Goal: Task Accomplishment & Management: Manage account settings

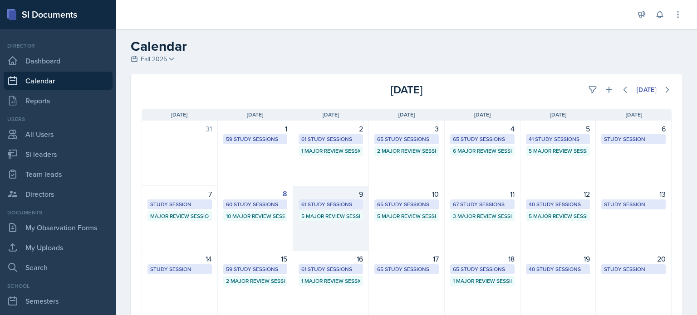
click at [337, 228] on div "9 61 Study Sessions 5 Major Review Sessions" at bounding box center [331, 218] width 76 height 65
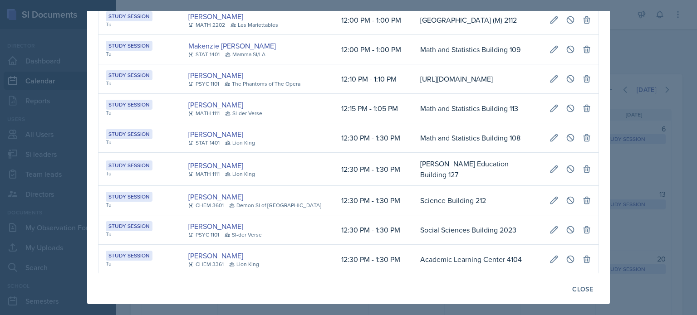
scroll to position [2082, 0]
click at [623, 56] on div at bounding box center [348, 157] width 697 height 315
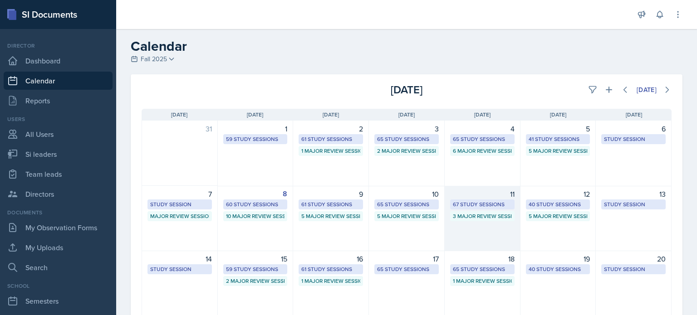
click at [475, 229] on div "11 67 Study Sessions 3 Major Review Sessions" at bounding box center [483, 218] width 76 height 65
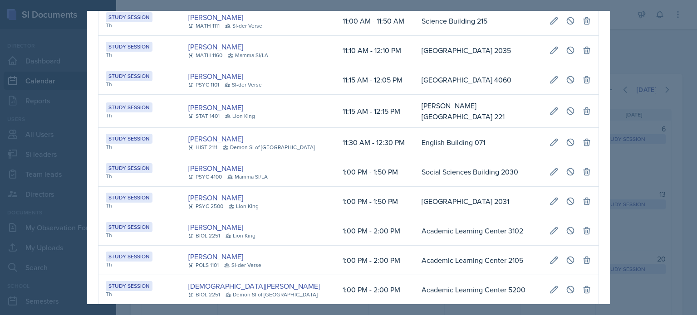
scroll to position [136, 0]
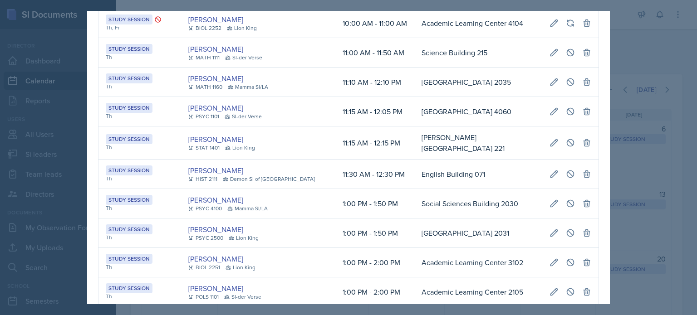
click at [614, 64] on div at bounding box center [348, 157] width 697 height 315
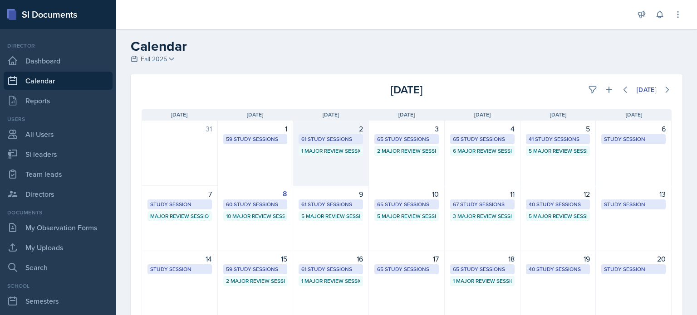
click at [332, 175] on div "2 61 Study Sessions 1 Major Review Session" at bounding box center [331, 154] width 76 height 66
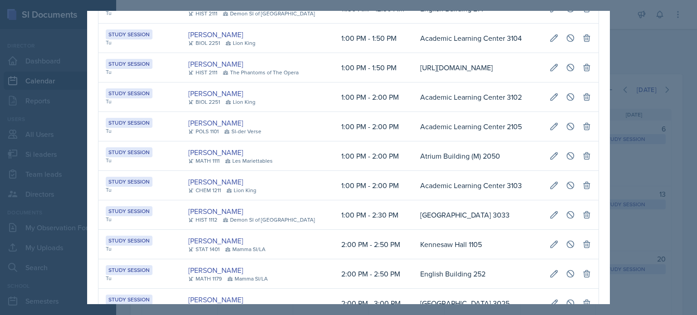
scroll to position [357, 0]
click at [668, 36] on div at bounding box center [348, 157] width 697 height 315
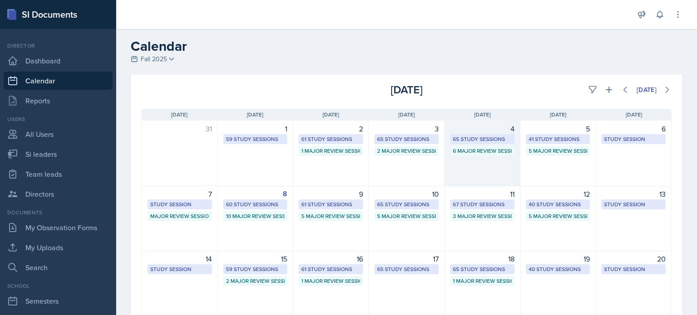
click at [470, 175] on div "4 65 Study Sessions 6 Major Review Sessions" at bounding box center [483, 154] width 76 height 66
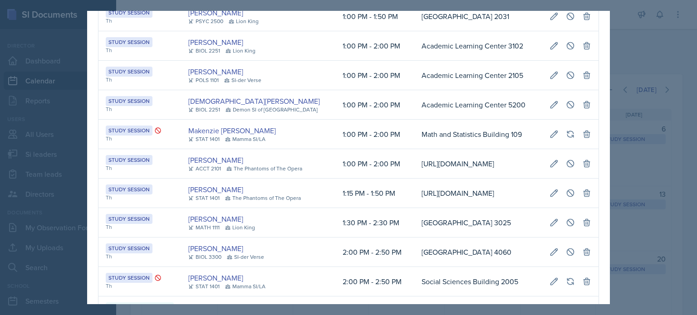
scroll to position [380, 0]
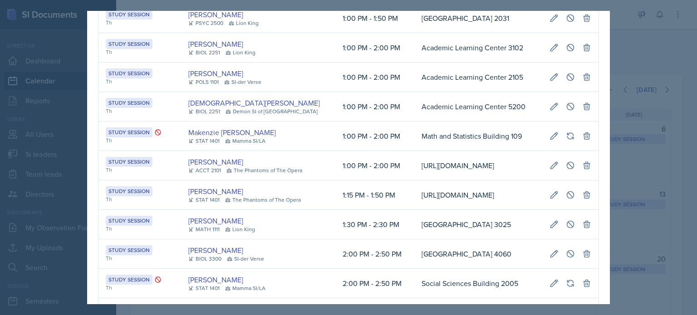
click at [656, 38] on div at bounding box center [348, 157] width 697 height 315
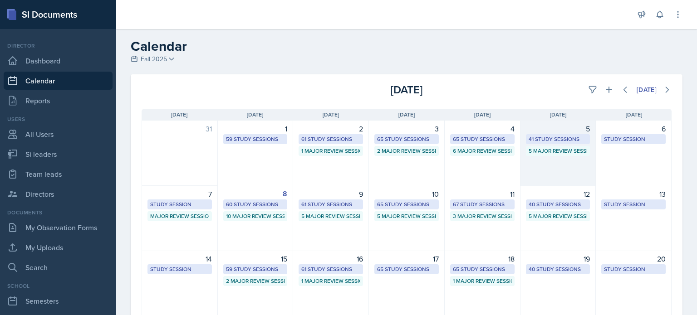
click at [552, 168] on div "5 41 Study Sessions 5 Major Review Sessions" at bounding box center [559, 154] width 76 height 66
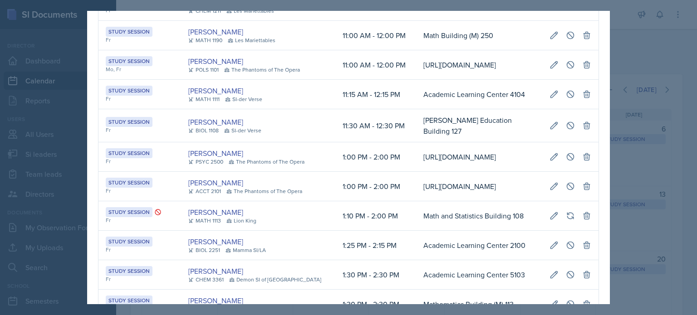
scroll to position [194, 0]
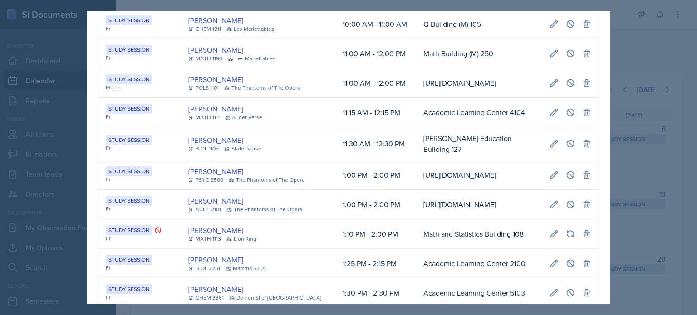
click at [639, 56] on div at bounding box center [348, 157] width 697 height 315
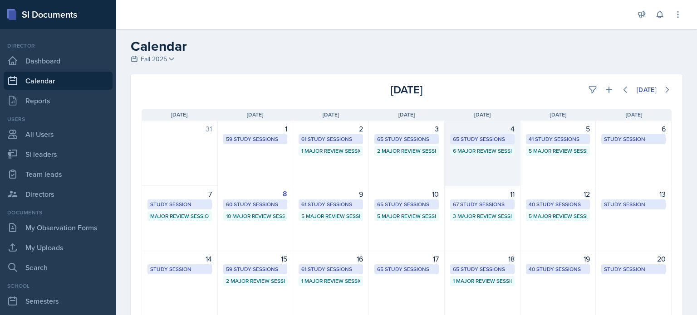
click at [501, 162] on div "4 65 Study Sessions 6 Major Review Sessions" at bounding box center [483, 154] width 76 height 66
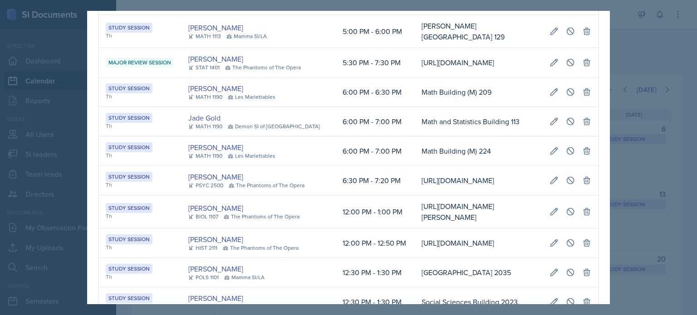
scroll to position [0, 510]
click at [583, 185] on icon at bounding box center [586, 180] width 9 height 9
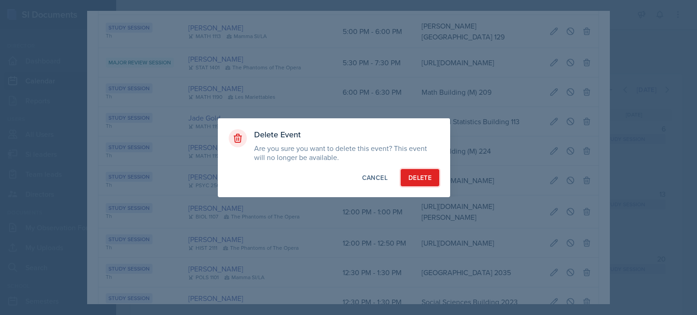
click at [425, 177] on div "Delete" at bounding box center [419, 177] width 23 height 9
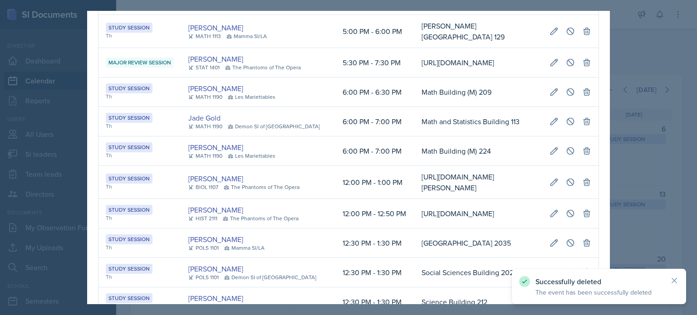
click at [639, 36] on div at bounding box center [348, 157] width 697 height 315
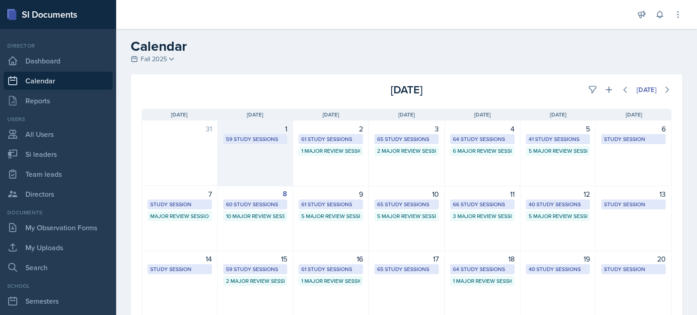
click at [251, 173] on div "1 59 Study Sessions" at bounding box center [256, 154] width 76 height 66
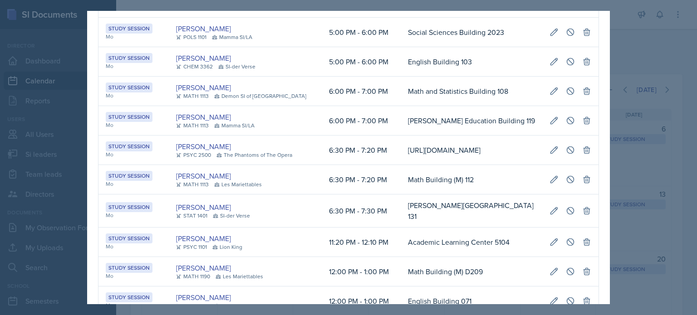
scroll to position [0, 496]
click at [585, 143] on button at bounding box center [587, 150] width 16 height 16
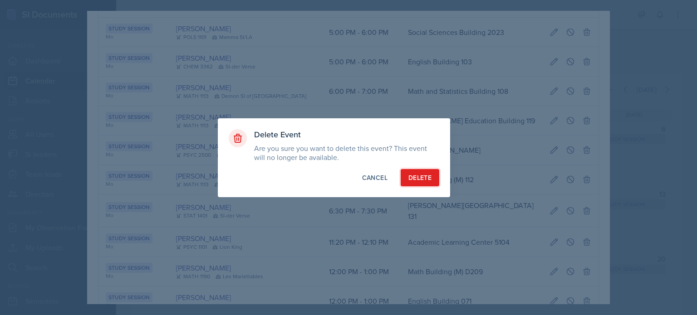
click at [420, 180] on div "Delete" at bounding box center [419, 177] width 23 height 9
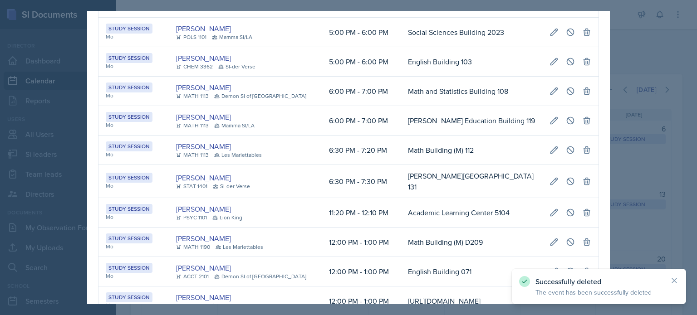
click at [631, 54] on div at bounding box center [348, 157] width 697 height 315
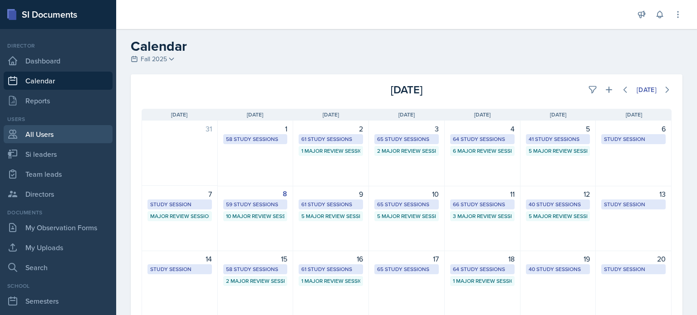
click at [29, 138] on link "All Users" at bounding box center [58, 134] width 109 height 18
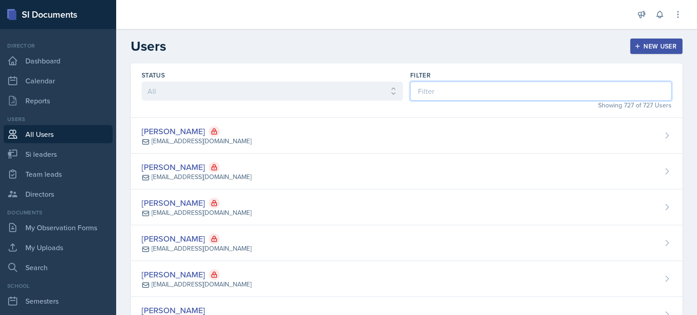
click at [443, 85] on input at bounding box center [540, 91] width 261 height 19
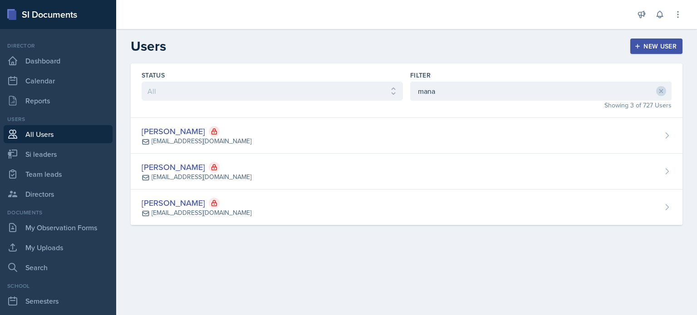
click at [690, 77] on div "Status All Active Inactive Filter mana Showing 3 of 727 Users Nancy Manasreh nm…" at bounding box center [406, 156] width 581 height 184
click at [473, 90] on input "mana" at bounding box center [540, 91] width 261 height 19
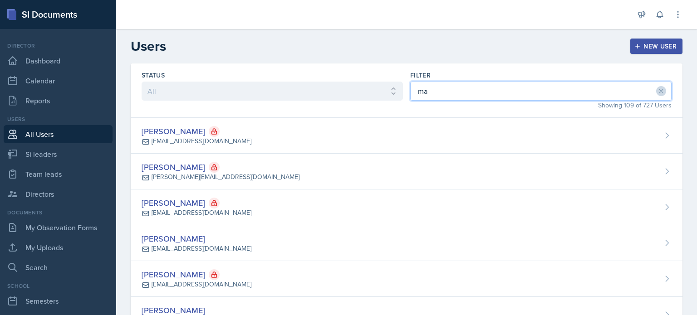
type input "m"
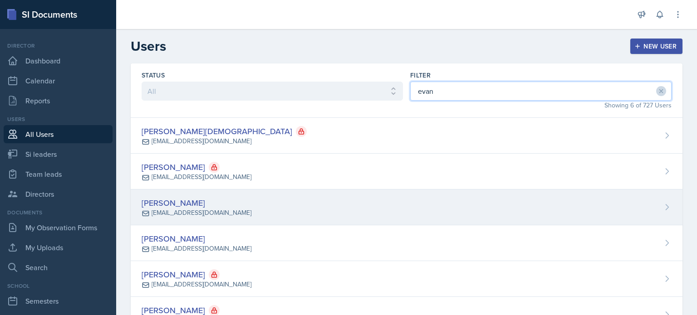
type input "evan"
click at [403, 206] on div "Rachel Evans revans51@students.kennesaw.edu" at bounding box center [407, 208] width 552 height 36
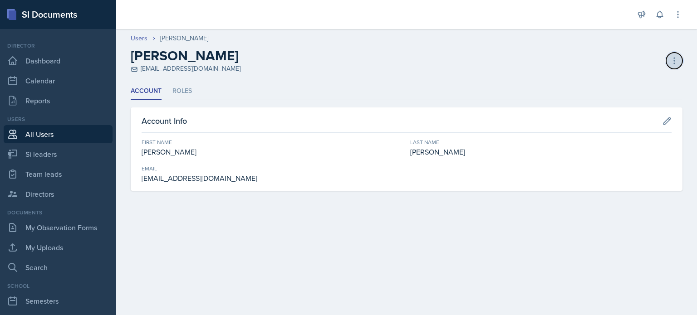
click at [672, 61] on icon at bounding box center [674, 60] width 9 height 9
click at [609, 77] on div "Deactivate User" at bounding box center [635, 80] width 87 height 18
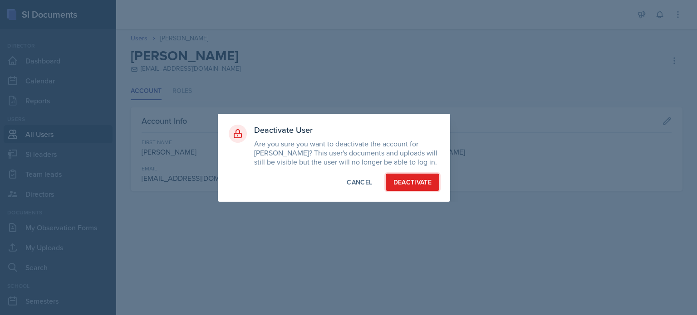
click at [407, 185] on div "Deactivate" at bounding box center [412, 182] width 39 height 9
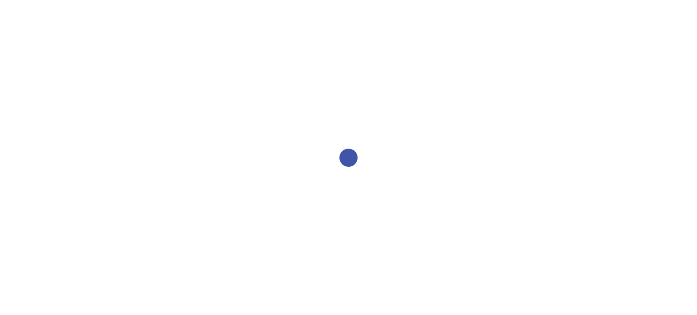
select select "2bed604d-1099-4043-b1bc-2365e8740244"
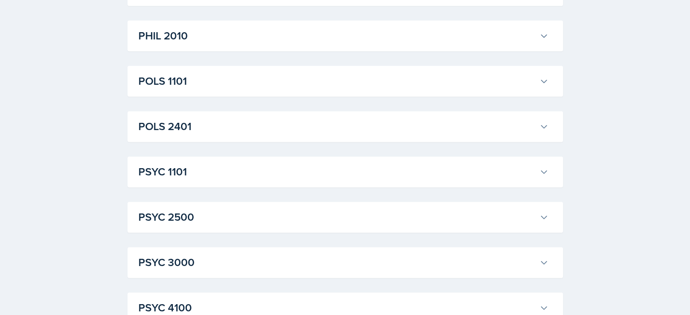
scroll to position [1197, 0]
click at [545, 221] on button "PSYC 2500" at bounding box center [344, 216] width 414 height 20
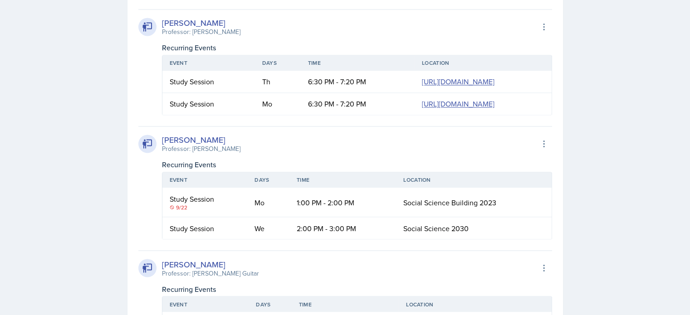
scroll to position [1527, 0]
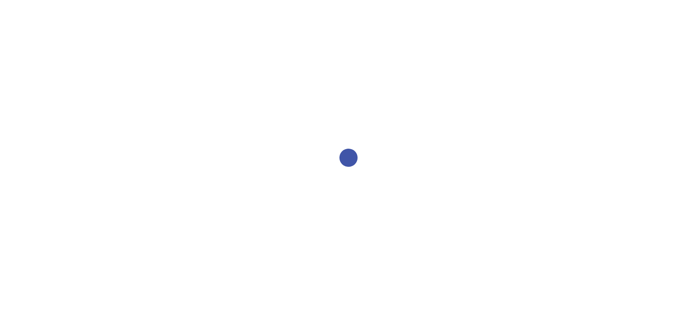
select select "2bed604d-1099-4043-b1bc-2365e8740244"
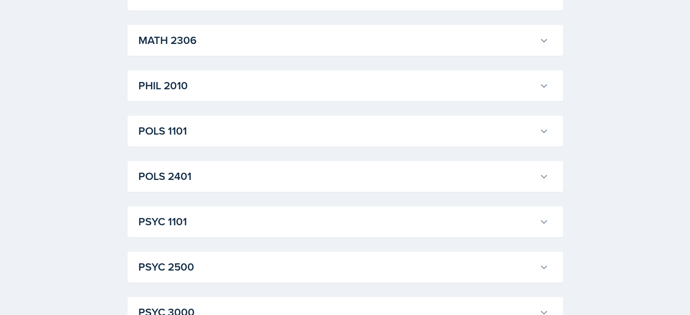
scroll to position [1151, 0]
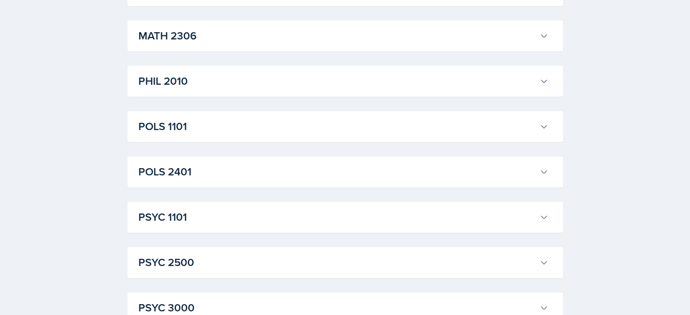
click at [547, 267] on button "PSYC 2500" at bounding box center [344, 263] width 414 height 20
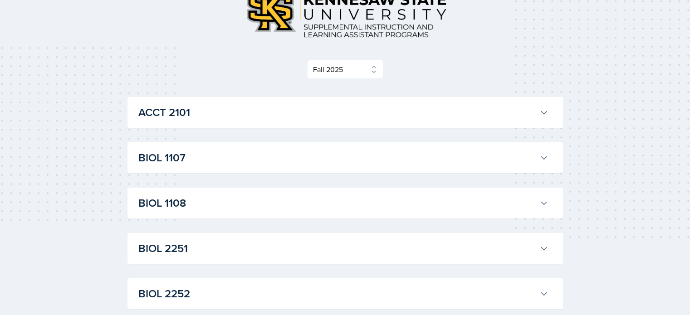
scroll to position [0, 0]
